Goal: Use online tool/utility: Utilize a website feature to perform a specific function

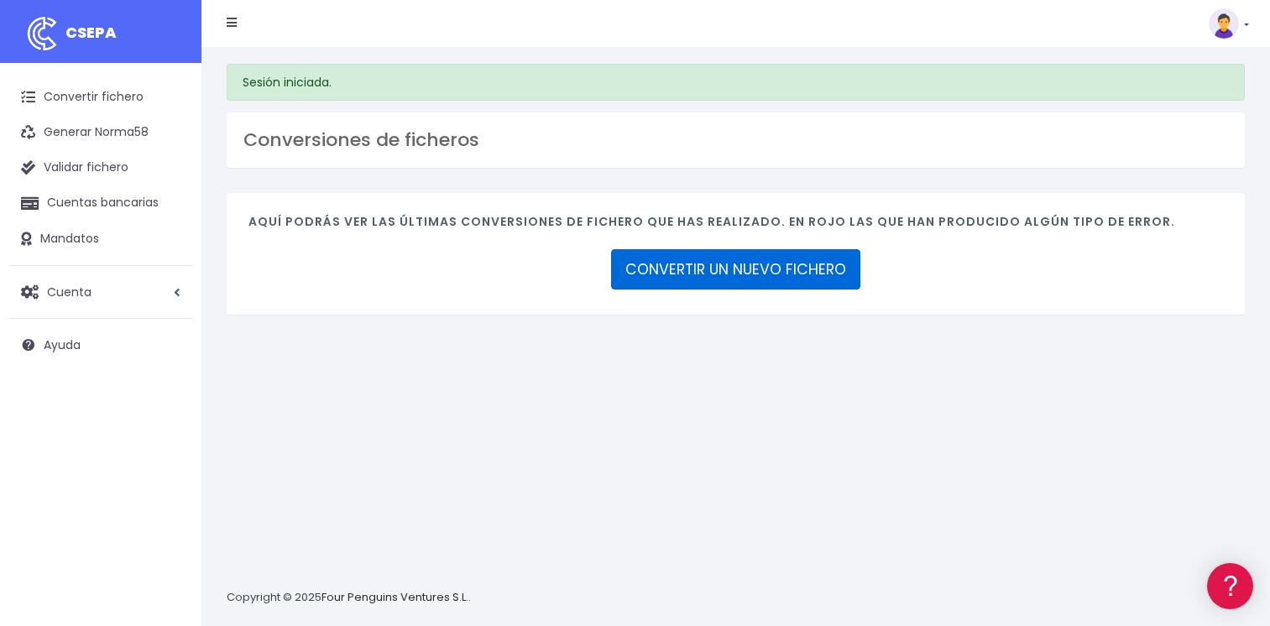
click at [779, 267] on link "CONVERTIR UN NUEVO FICHERO" at bounding box center [735, 269] width 249 height 40
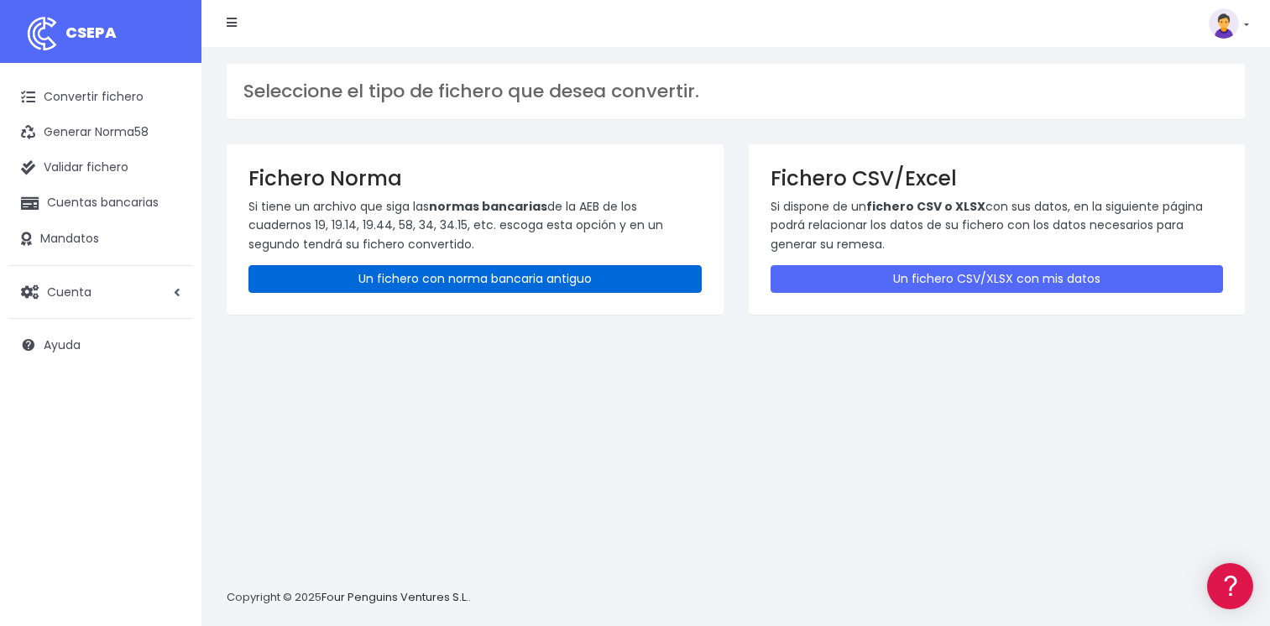
click at [429, 273] on link "Un fichero con norma bancaria antiguo" at bounding box center [474, 279] width 453 height 28
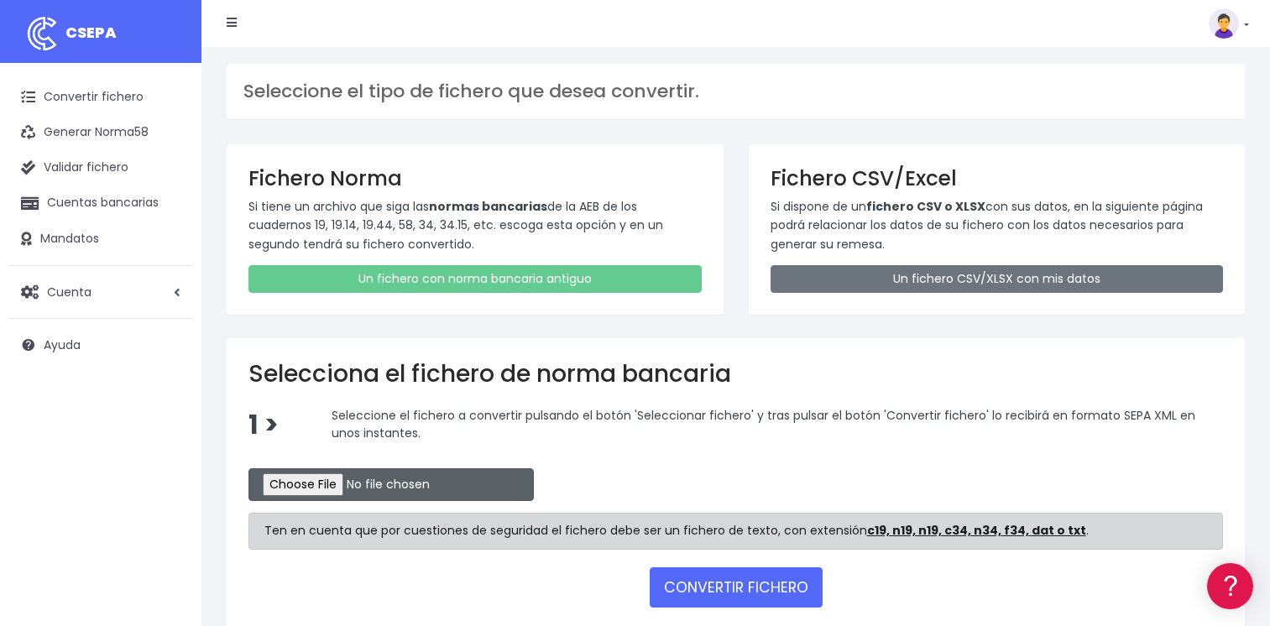
click at [332, 484] on input "file" at bounding box center [390, 484] width 285 height 33
type input "C:\fakepath\CSB19RCR05496_4295.TXT"
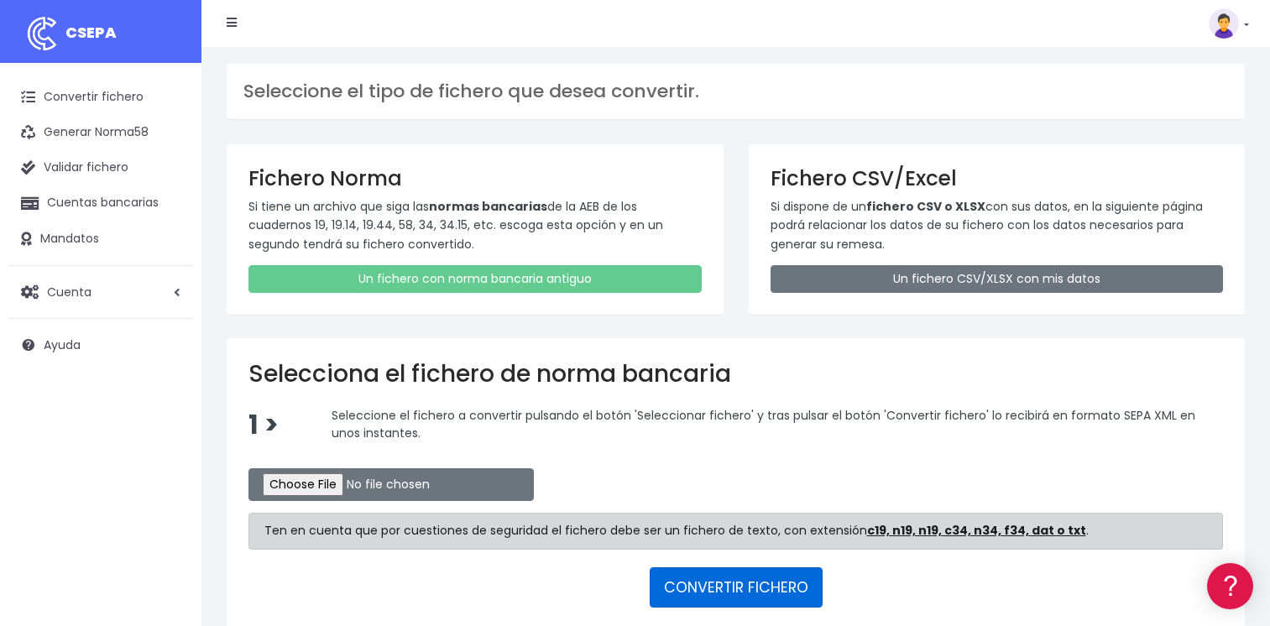
click at [722, 582] on button "CONVERTIR FICHERO" at bounding box center [735, 587] width 173 height 40
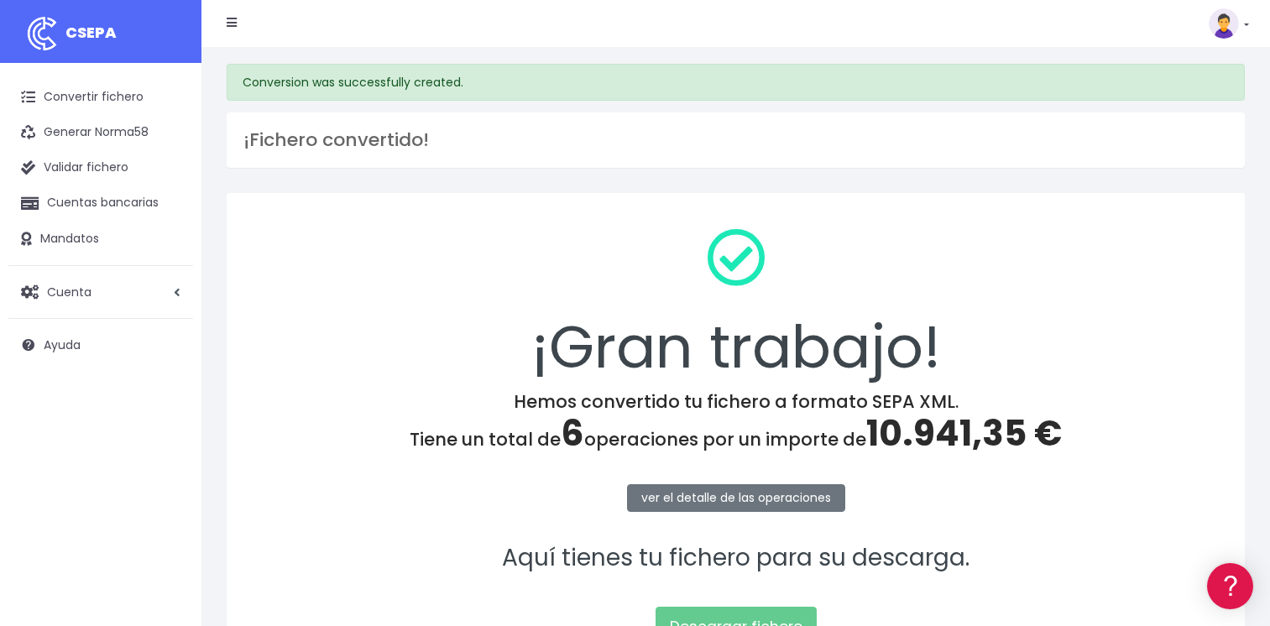
scroll to position [175, 0]
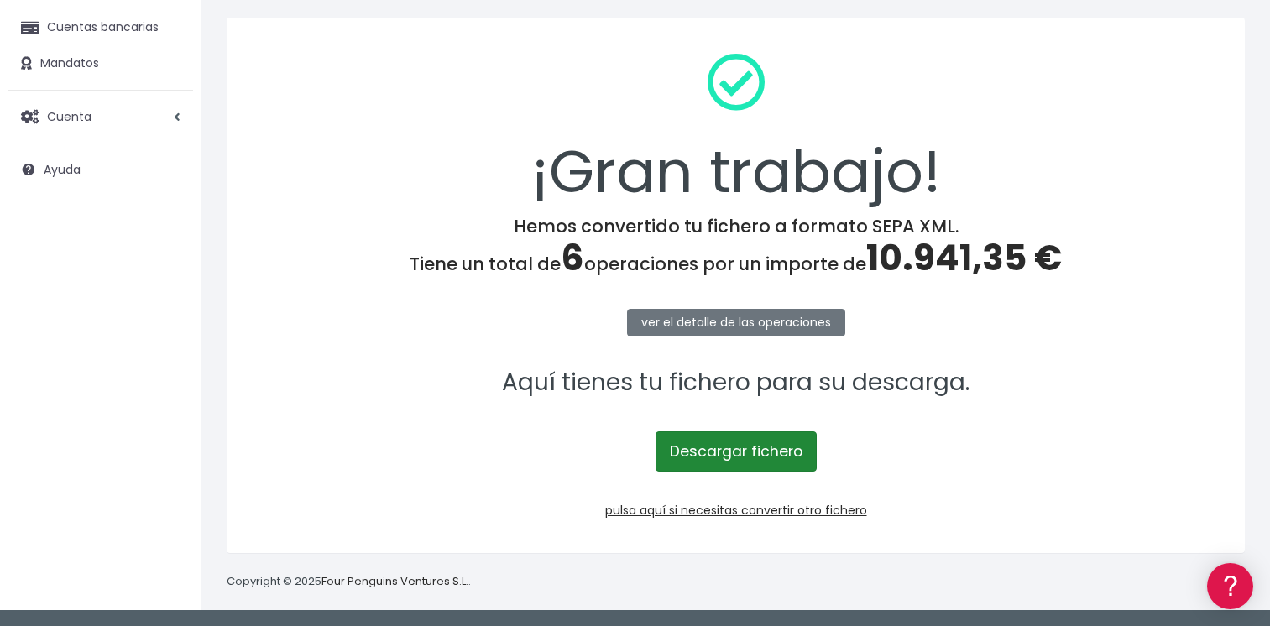
click at [717, 446] on link "Descargar fichero" at bounding box center [735, 451] width 161 height 40
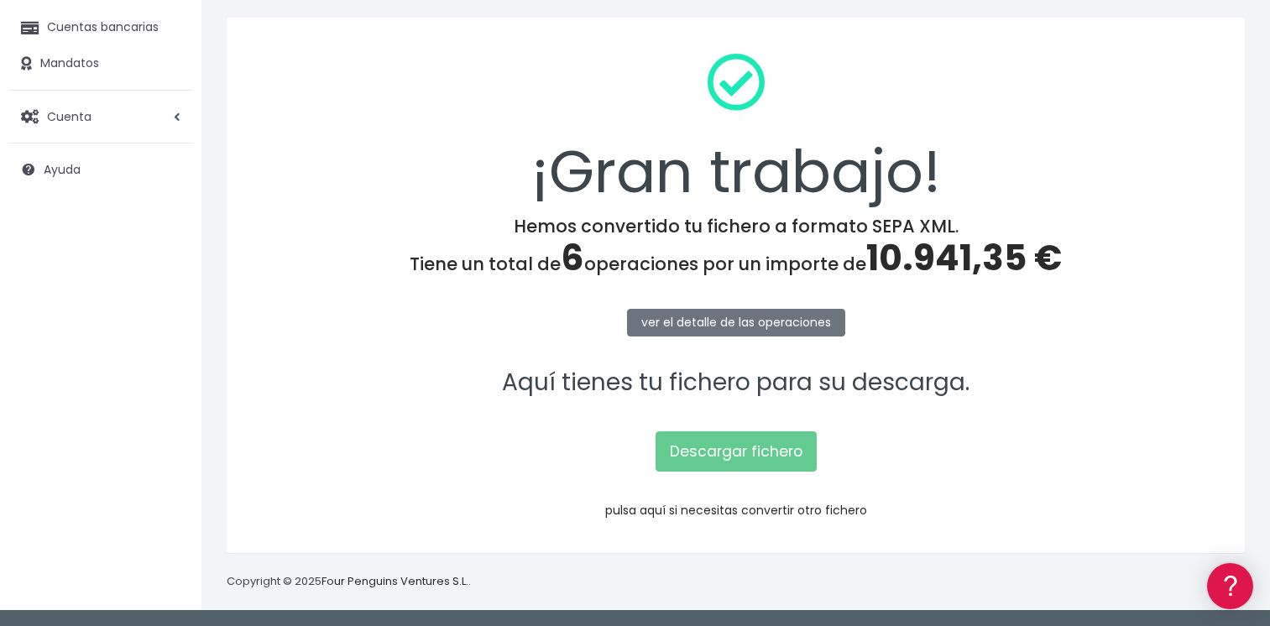
click at [713, 503] on link "pulsa aquí si necesitas convertir otro fichero" at bounding box center [736, 510] width 262 height 17
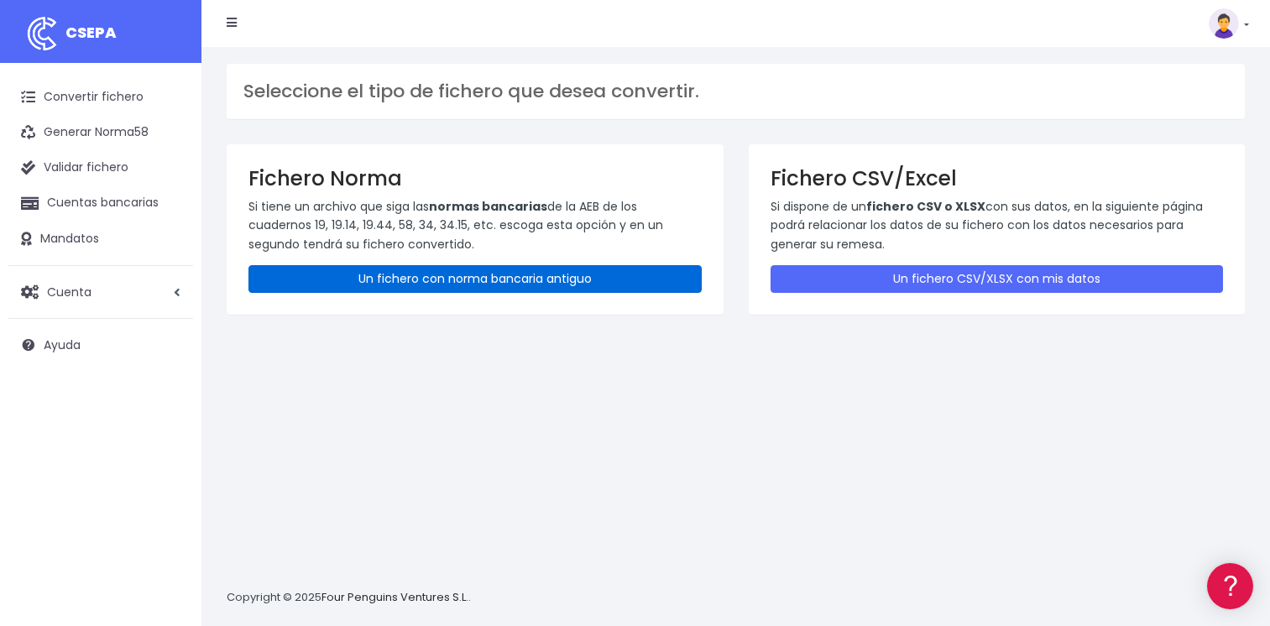
click at [410, 269] on link "Un fichero con norma bancaria antiguo" at bounding box center [474, 279] width 453 height 28
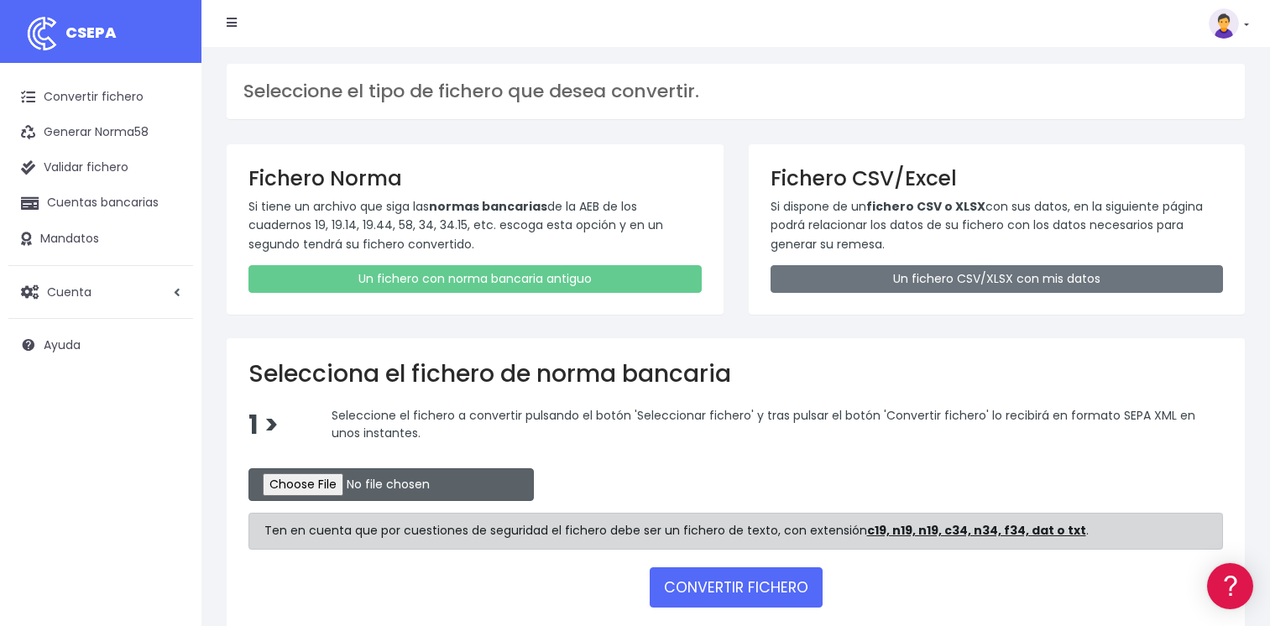
click at [313, 484] on input "file" at bounding box center [390, 484] width 285 height 33
type input "C:\fakepath\CSB19RCR05495_4297.TXT"
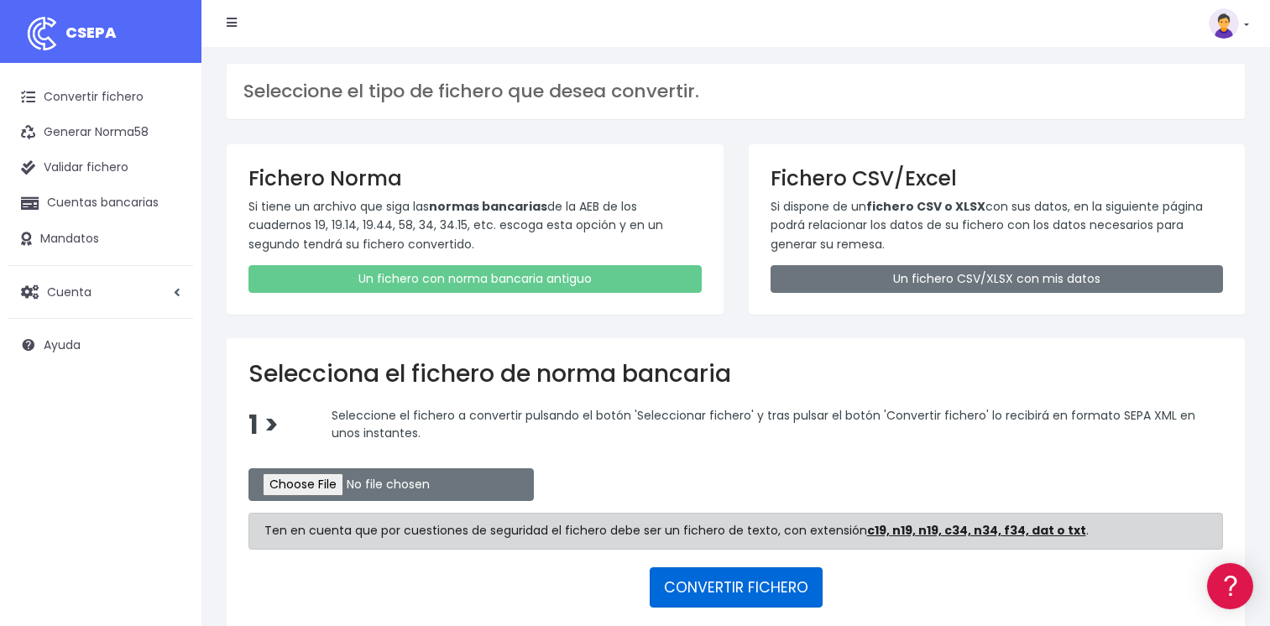
click at [736, 585] on button "CONVERTIR FICHERO" at bounding box center [735, 587] width 173 height 40
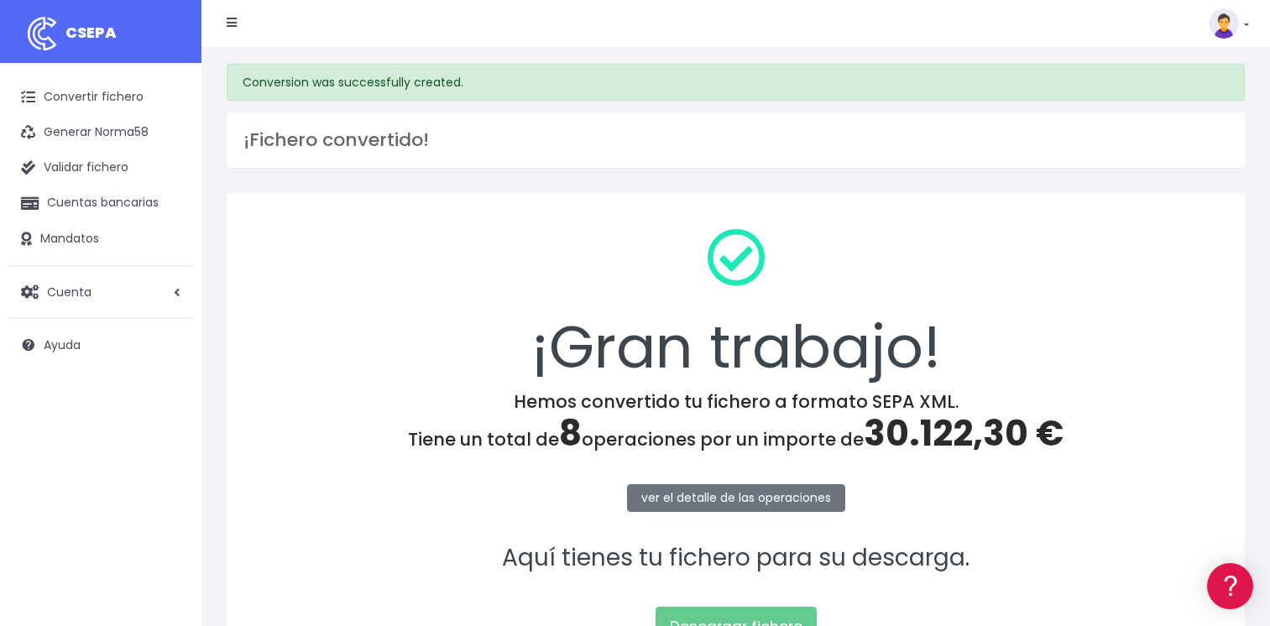
scroll to position [175, 0]
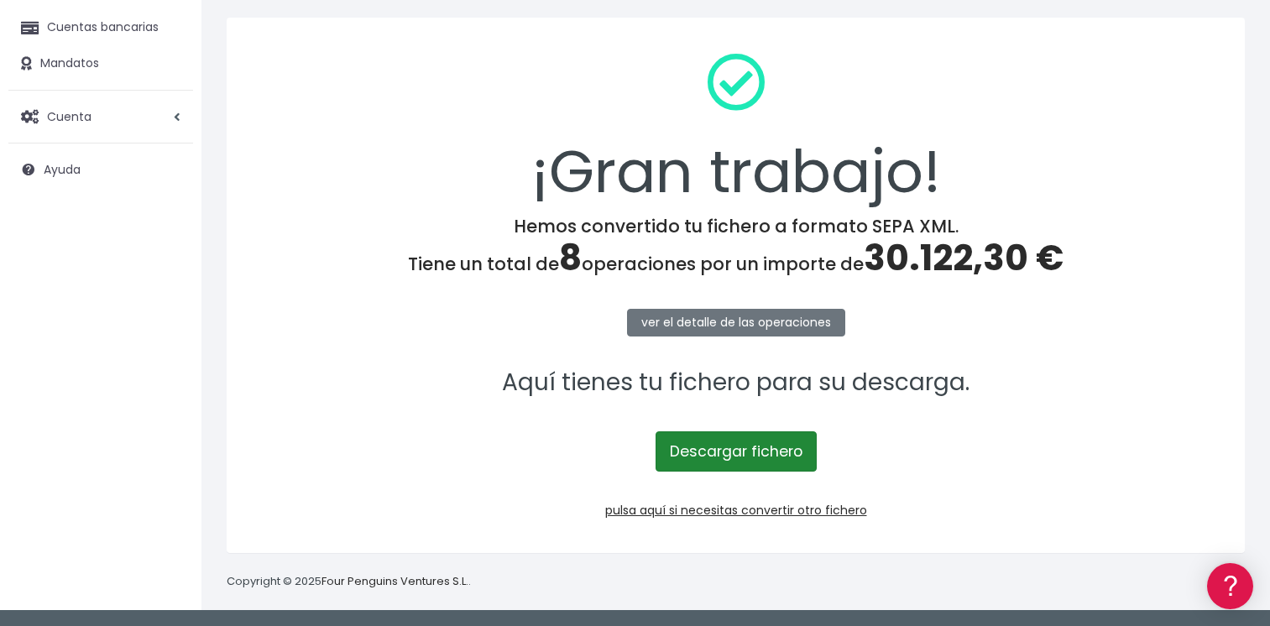
click at [713, 457] on link "Descargar fichero" at bounding box center [735, 451] width 161 height 40
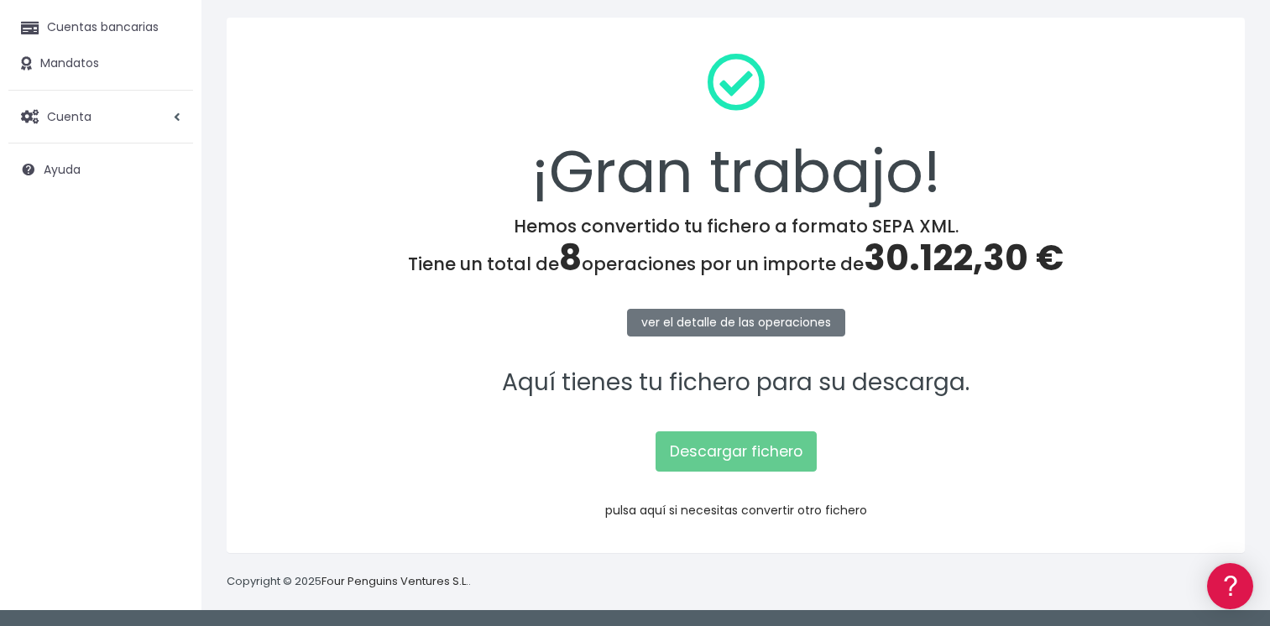
click at [698, 507] on link "pulsa aquí si necesitas convertir otro fichero" at bounding box center [736, 510] width 262 height 17
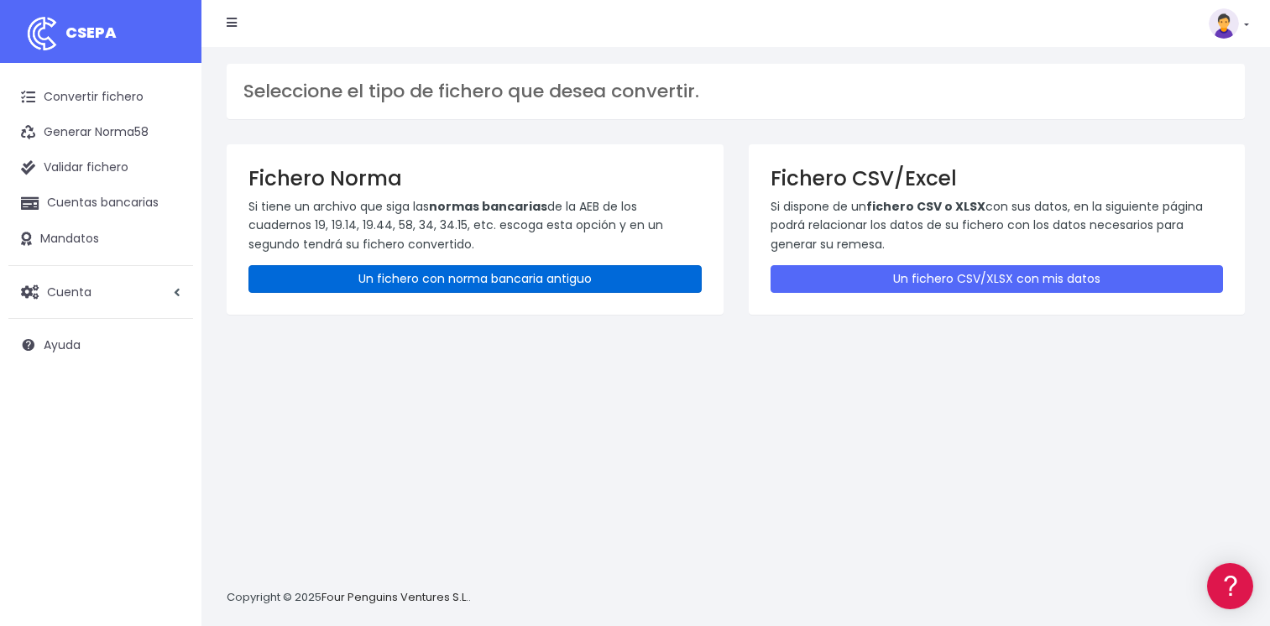
click at [380, 274] on link "Un fichero con norma bancaria antiguo" at bounding box center [474, 279] width 453 height 28
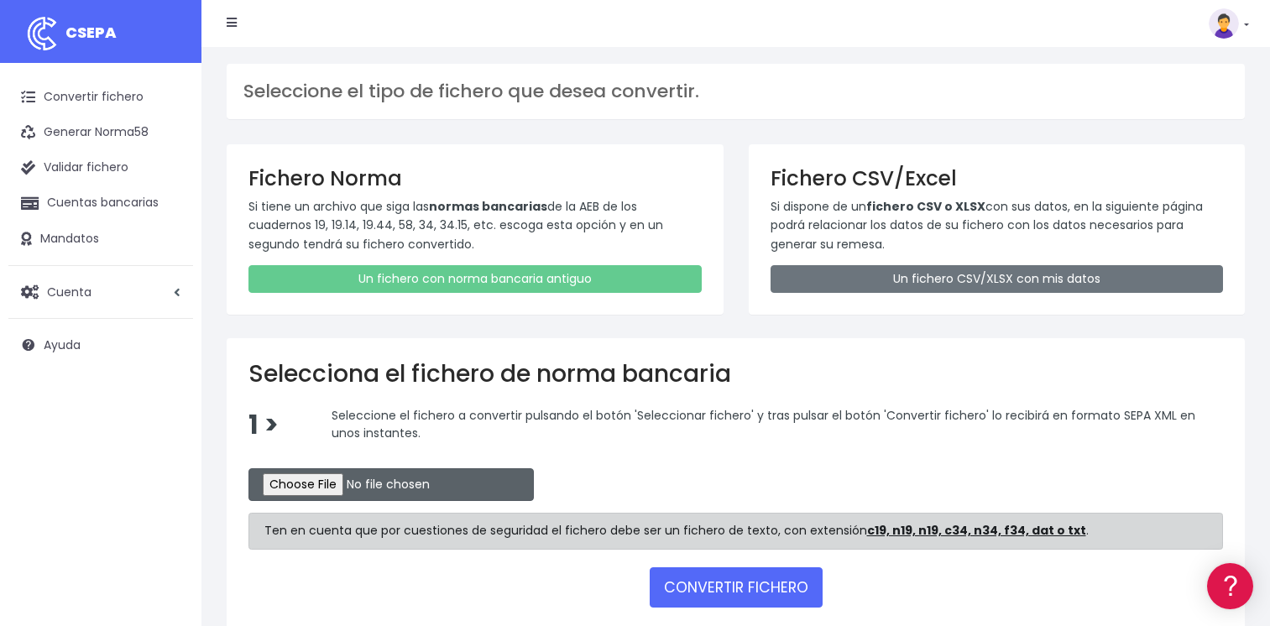
click at [317, 483] on input "file" at bounding box center [390, 484] width 285 height 33
type input "C:\fakepath\CSB19RCR05497_4299.TXT"
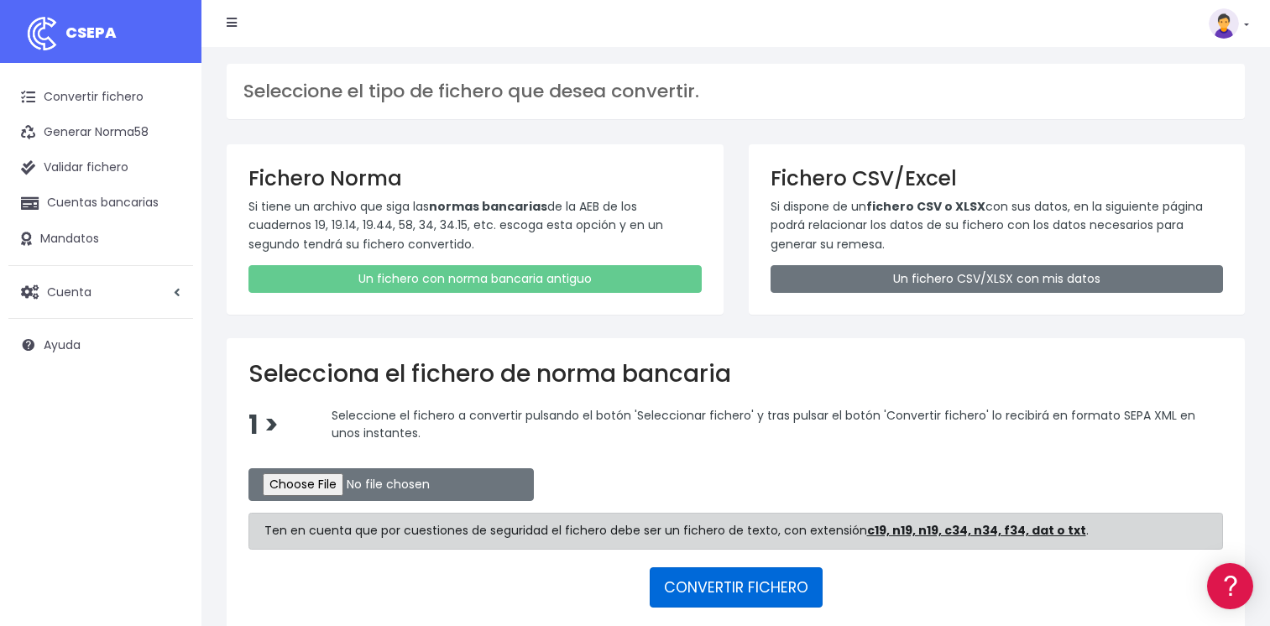
click at [737, 582] on button "CONVERTIR FICHERO" at bounding box center [735, 587] width 173 height 40
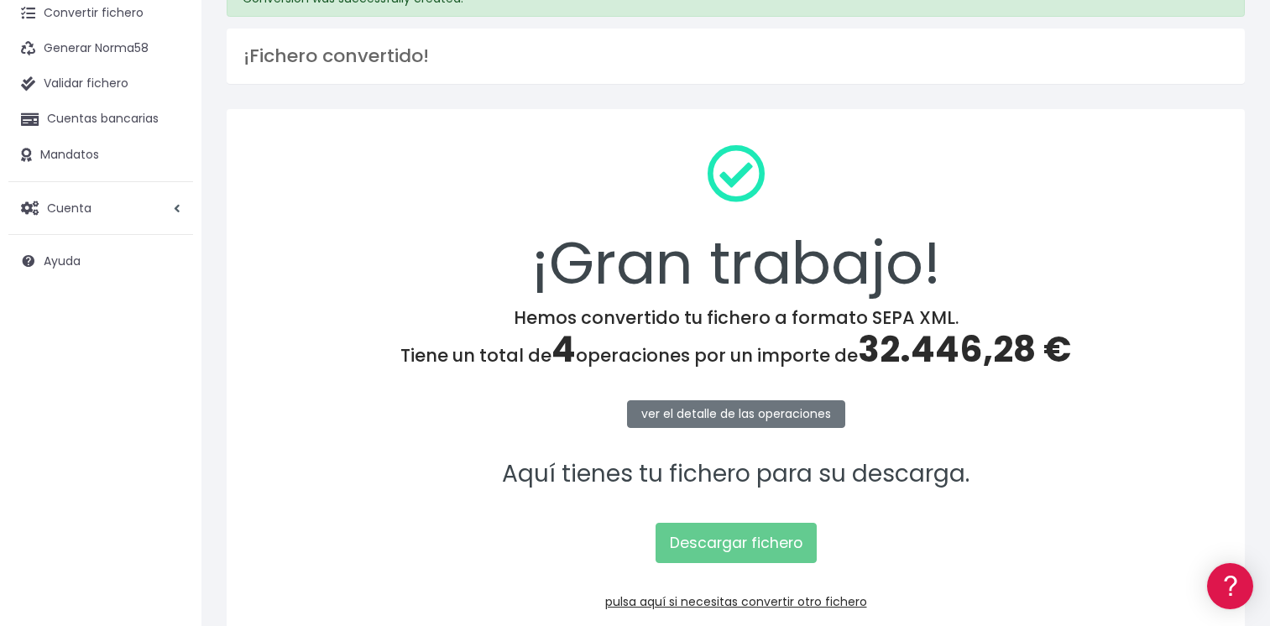
scroll to position [168, 0]
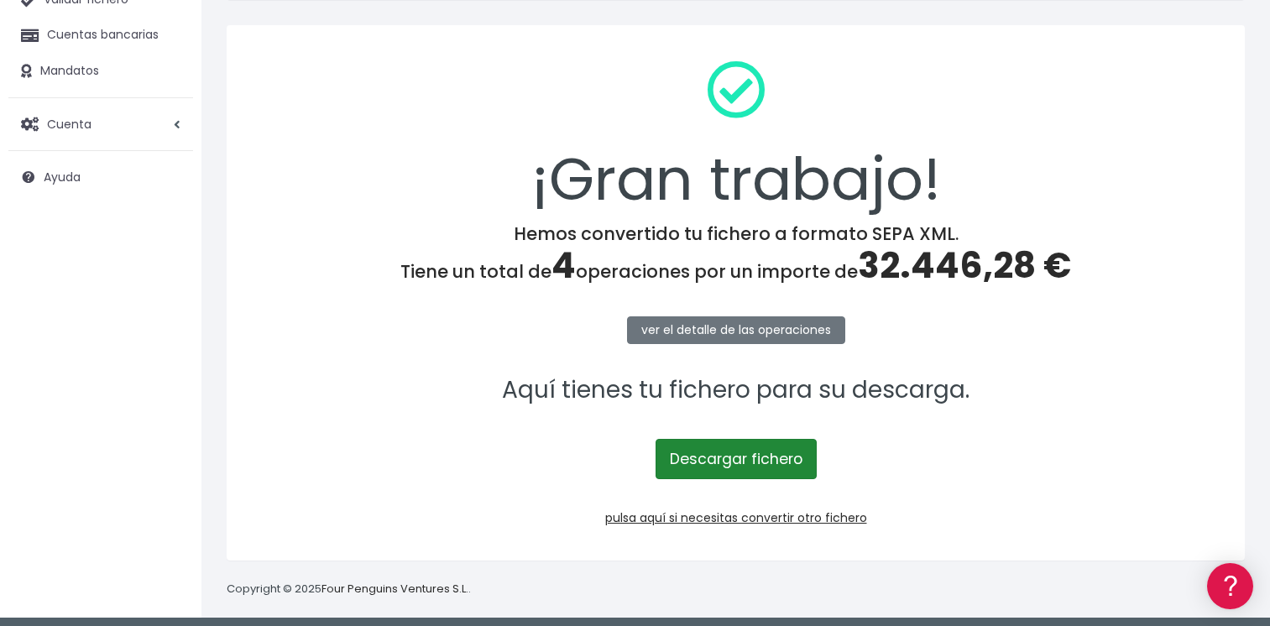
click at [741, 459] on link "Descargar fichero" at bounding box center [735, 459] width 161 height 40
